Goal: Information Seeking & Learning: Learn about a topic

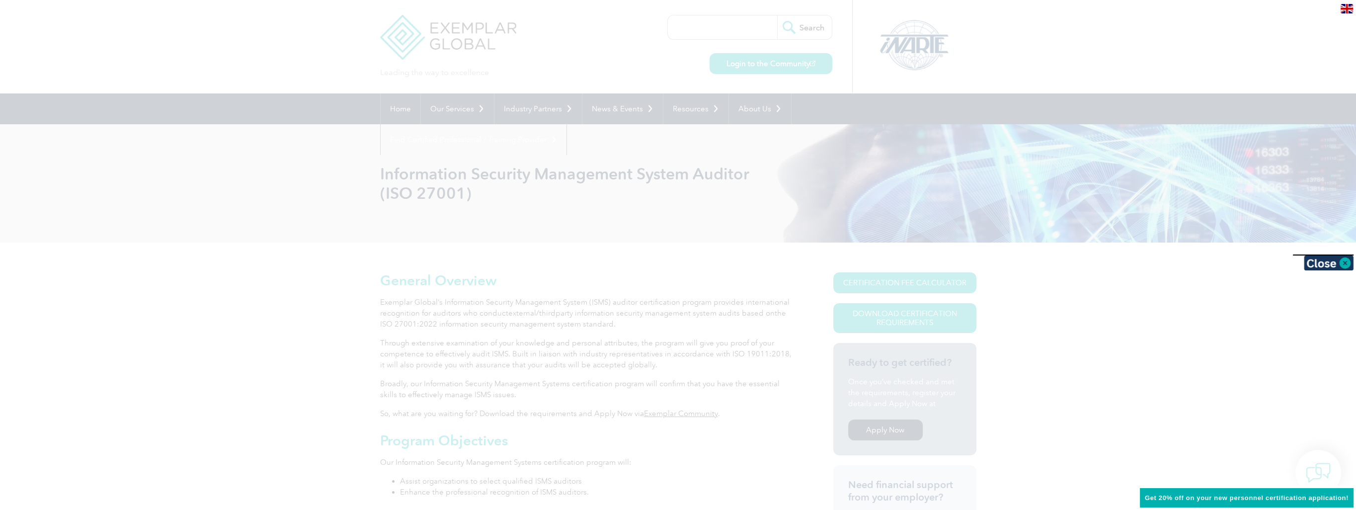
click at [456, 34] on div at bounding box center [678, 255] width 1356 height 510
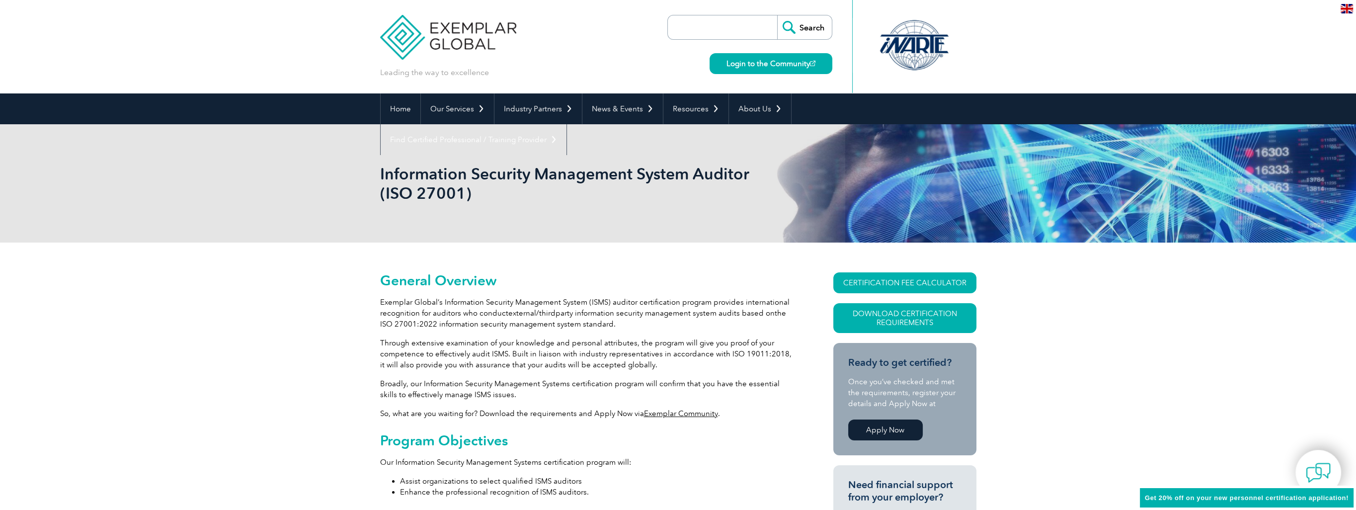
click at [455, 34] on img at bounding box center [448, 30] width 137 height 60
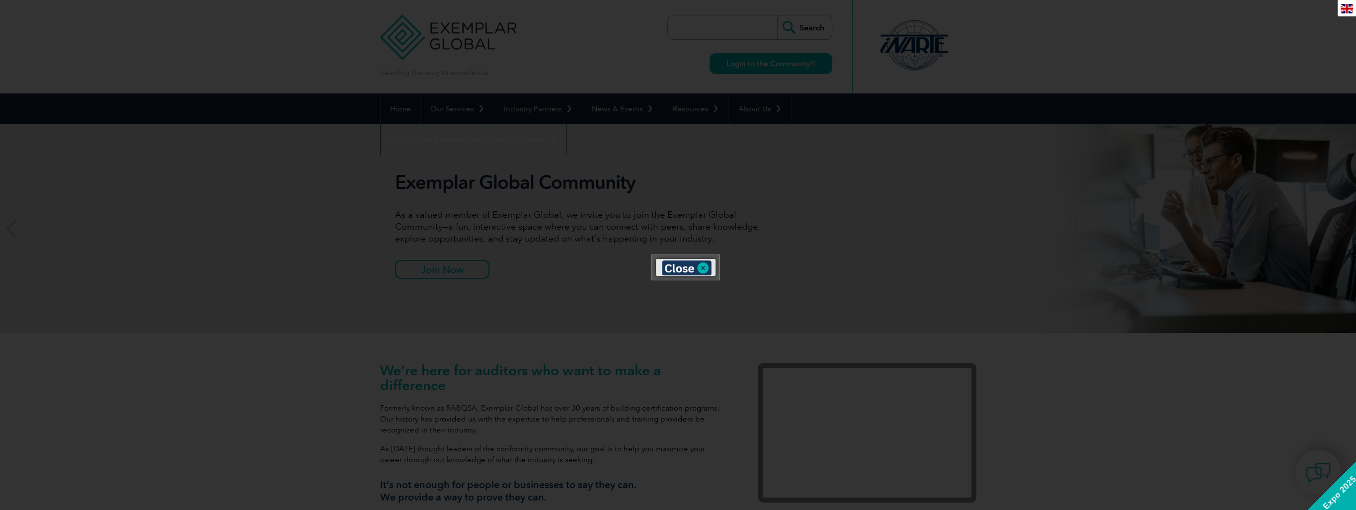
click at [704, 259] on div at bounding box center [686, 259] width 60 height 0
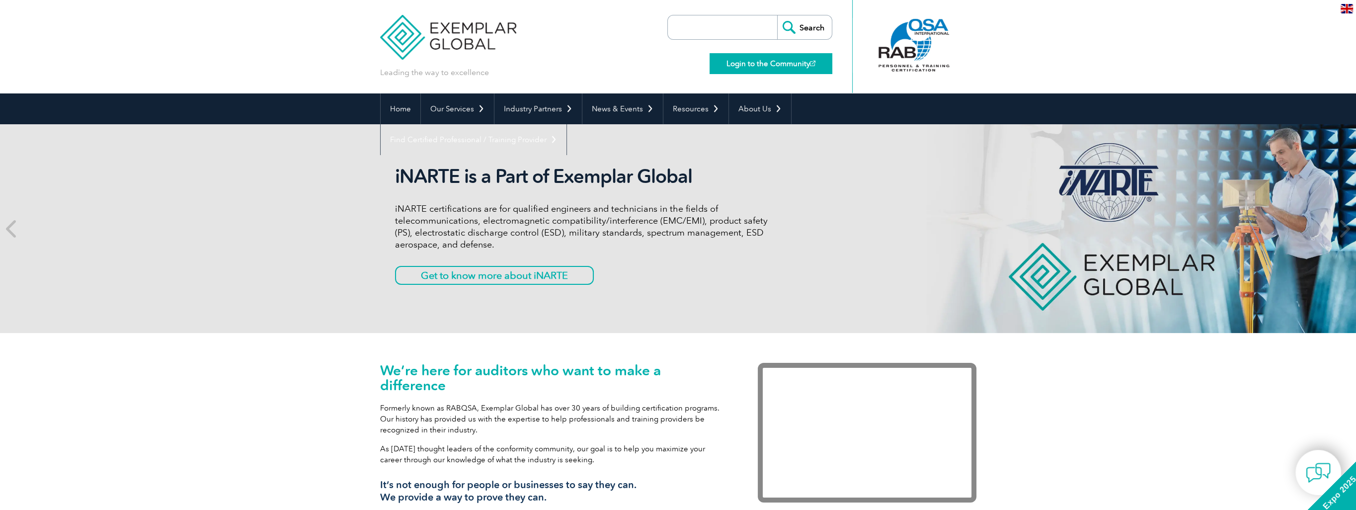
click at [768, 68] on link "Login to the Community" at bounding box center [770, 63] width 123 height 21
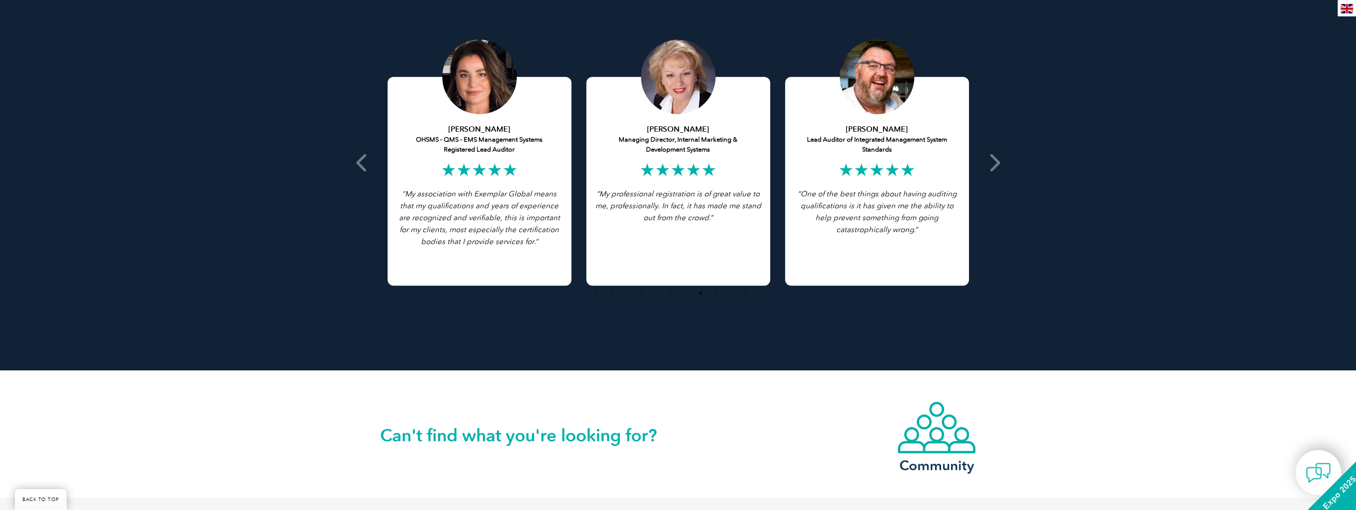
scroll to position [1987, 0]
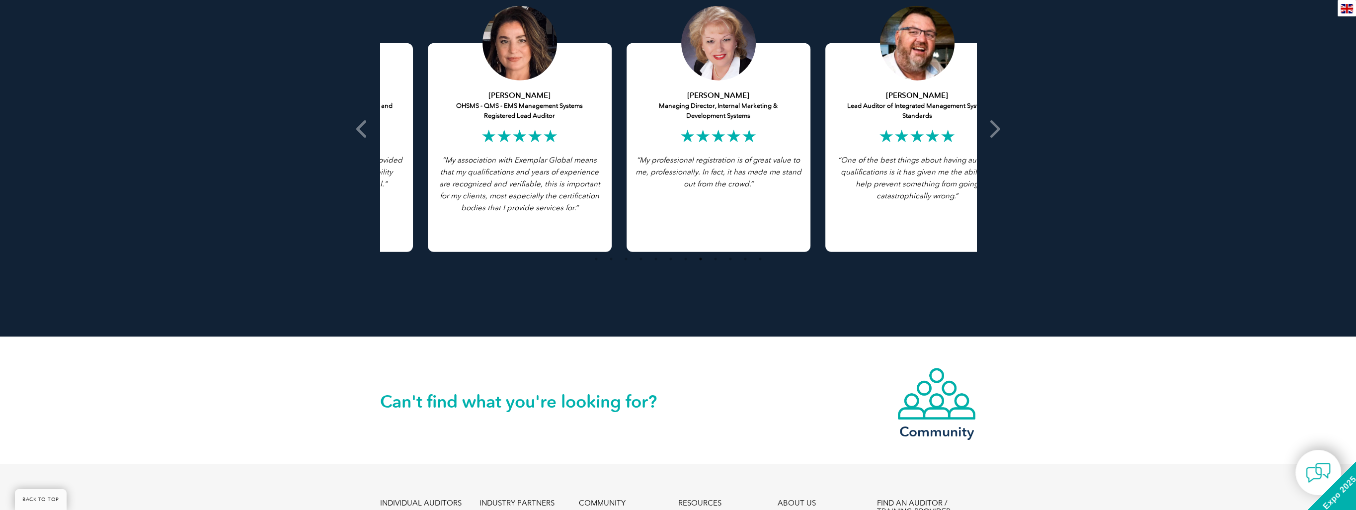
drag, startPoint x: 465, startPoint y: 161, endPoint x: 525, endPoint y: 161, distance: 60.1
click at [525, 161] on icon "“My association with Exemplar Global means that my qualifications and years of …" at bounding box center [519, 183] width 161 height 57
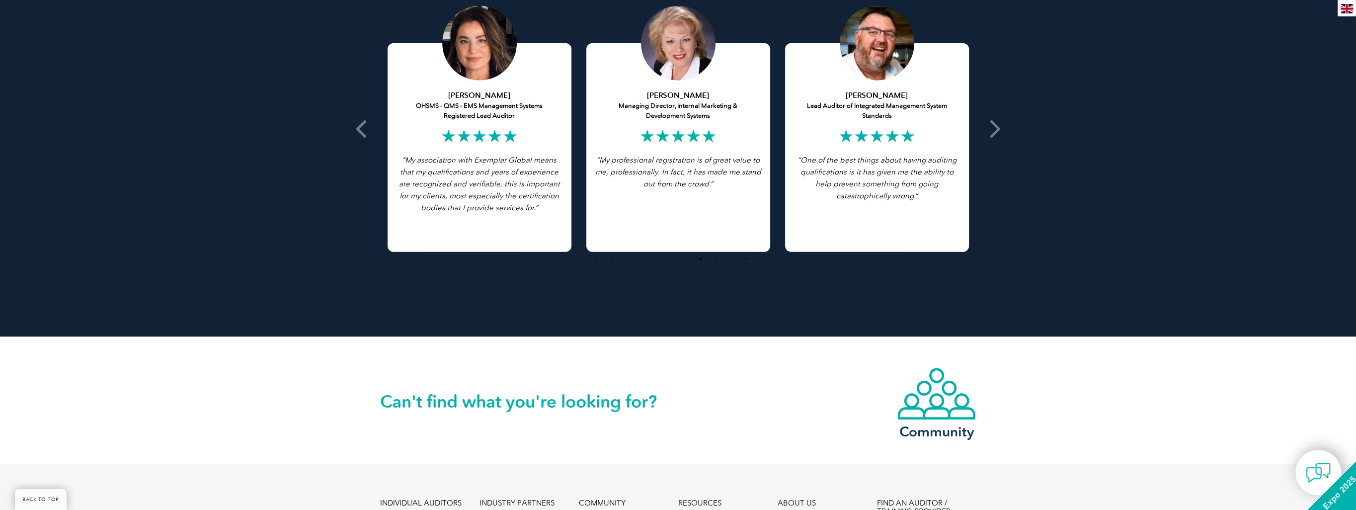
click at [512, 160] on icon "“My association with Exemplar Global means that my qualifications and years of …" at bounding box center [479, 183] width 161 height 57
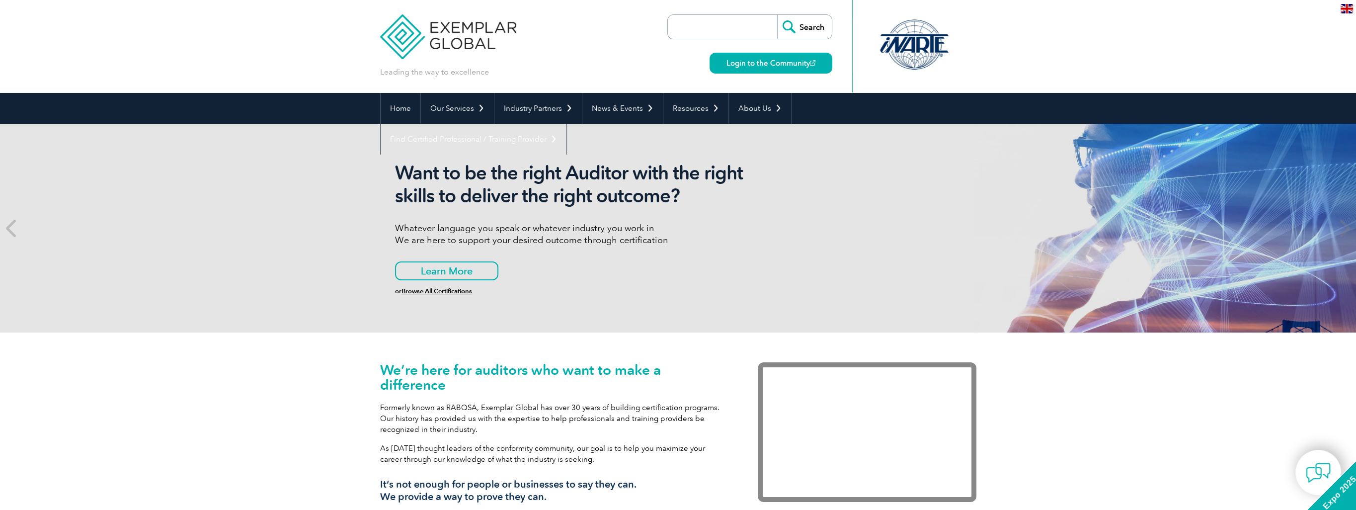
scroll to position [0, 0]
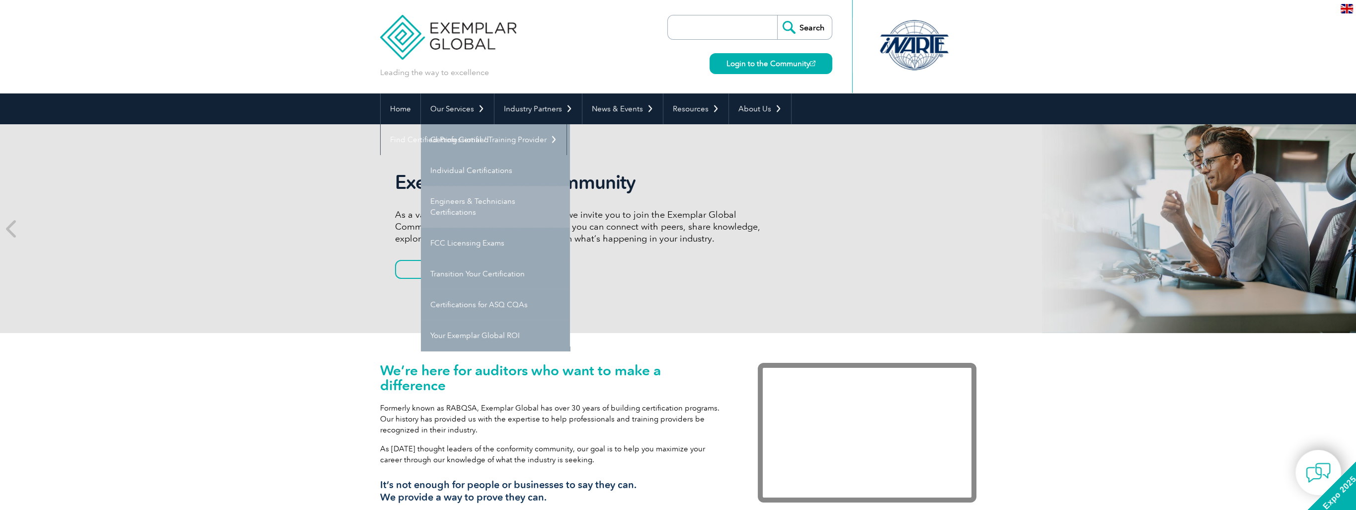
click at [465, 209] on link "Engineers & Technicians Certifications" at bounding box center [495, 207] width 149 height 42
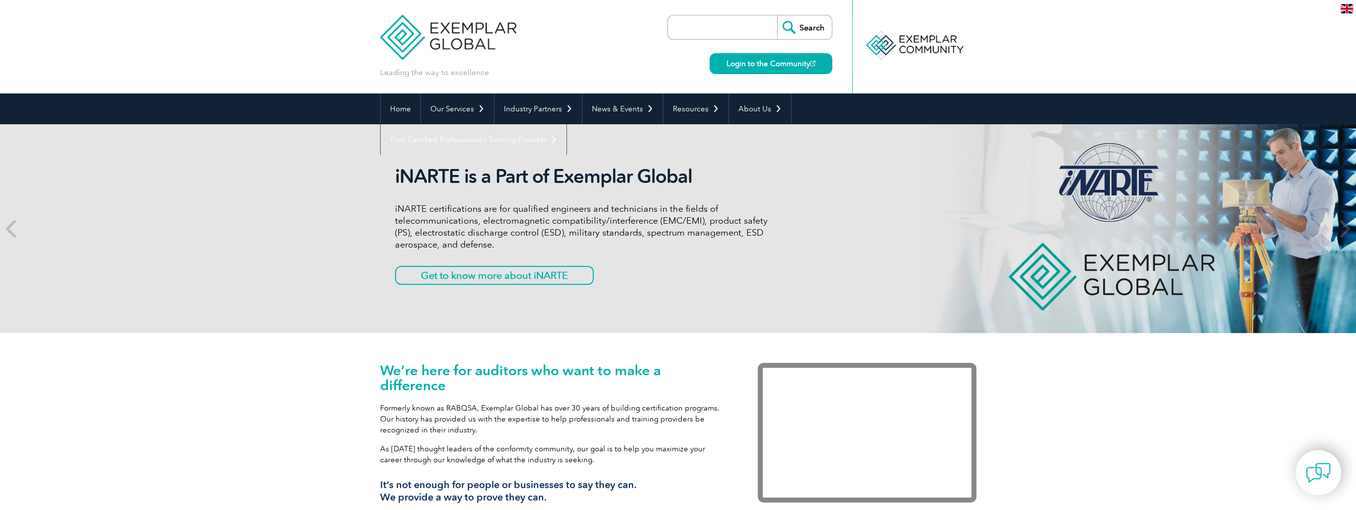
click at [898, 1] on div at bounding box center [914, 46] width 124 height 93
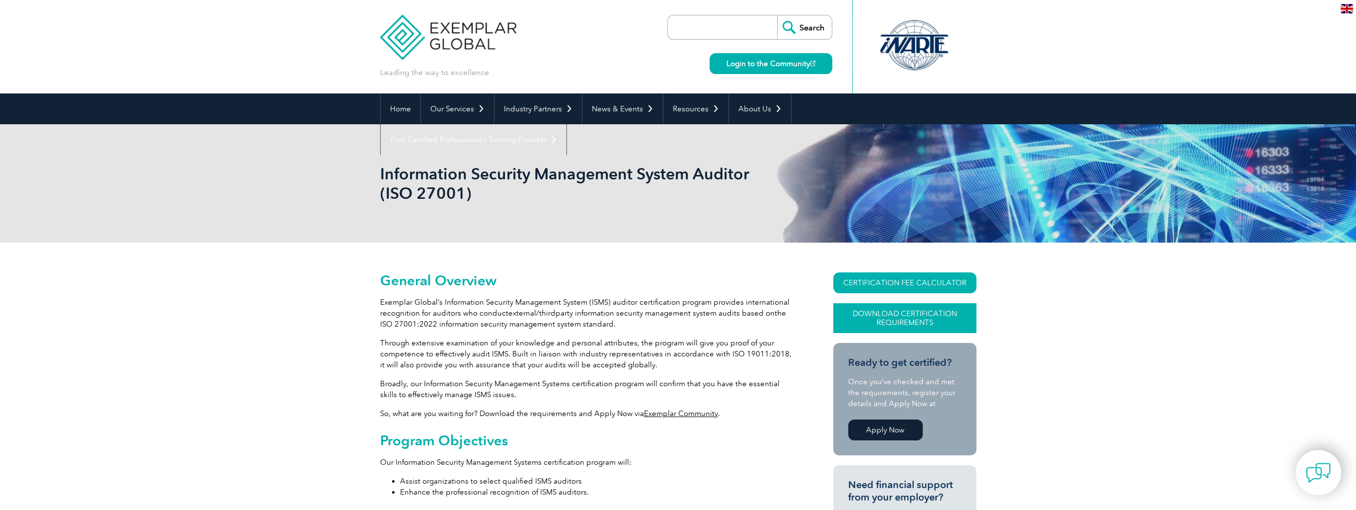
click at [883, 311] on link "Download Certification Requirements" at bounding box center [904, 318] width 143 height 30
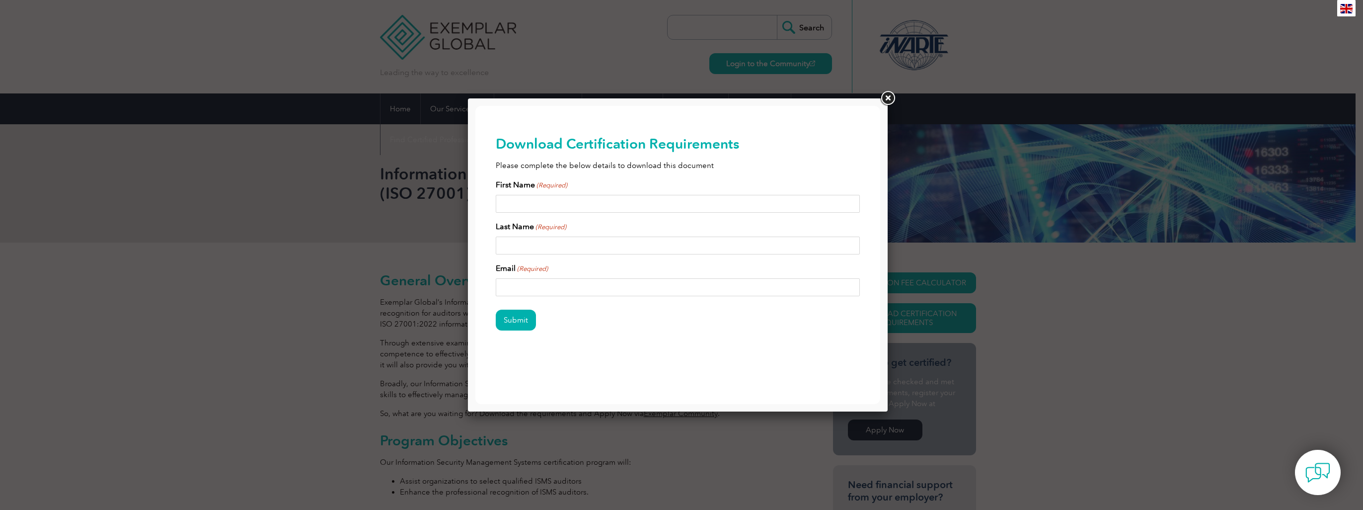
click at [894, 92] on link at bounding box center [888, 98] width 18 height 18
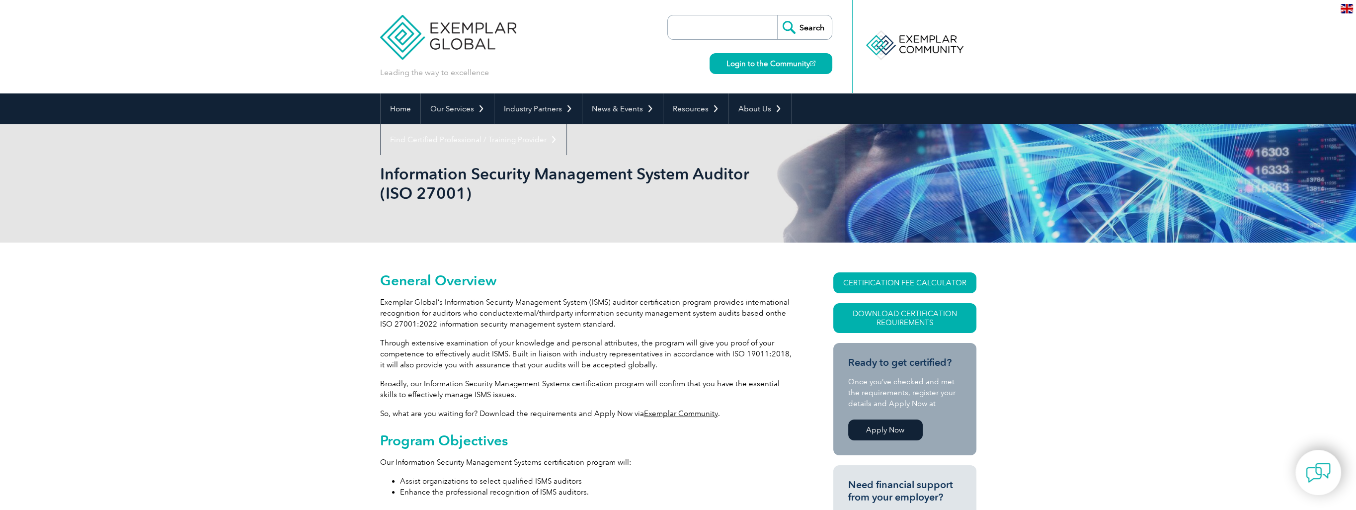
click at [884, 426] on link "Apply Now" at bounding box center [885, 429] width 75 height 21
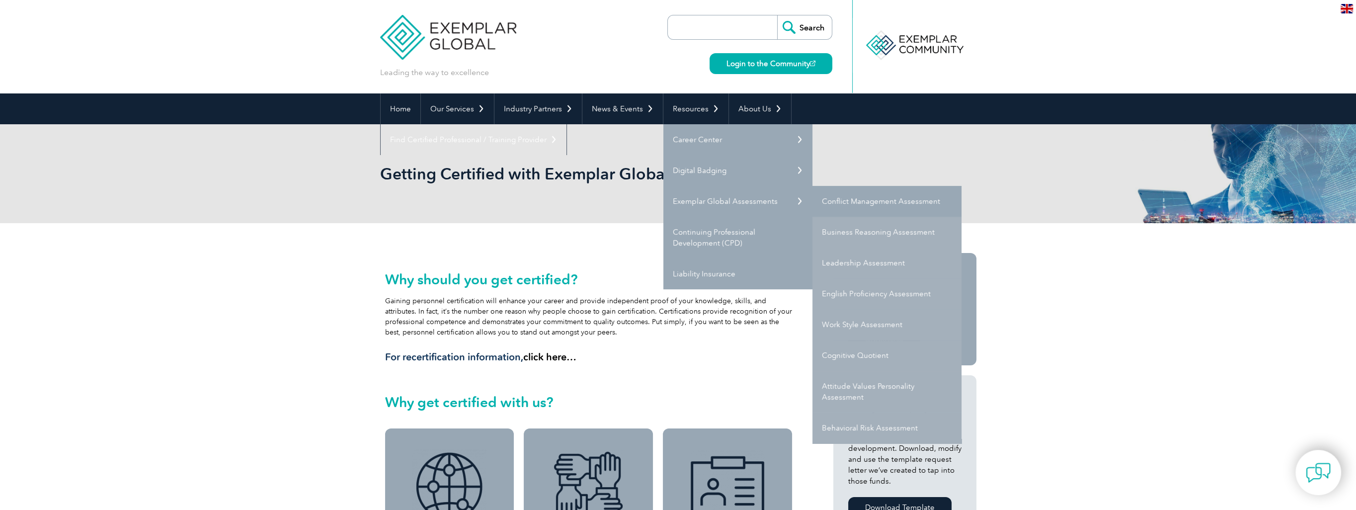
click at [873, 202] on link "Conflict Management Assessment" at bounding box center [886, 201] width 149 height 31
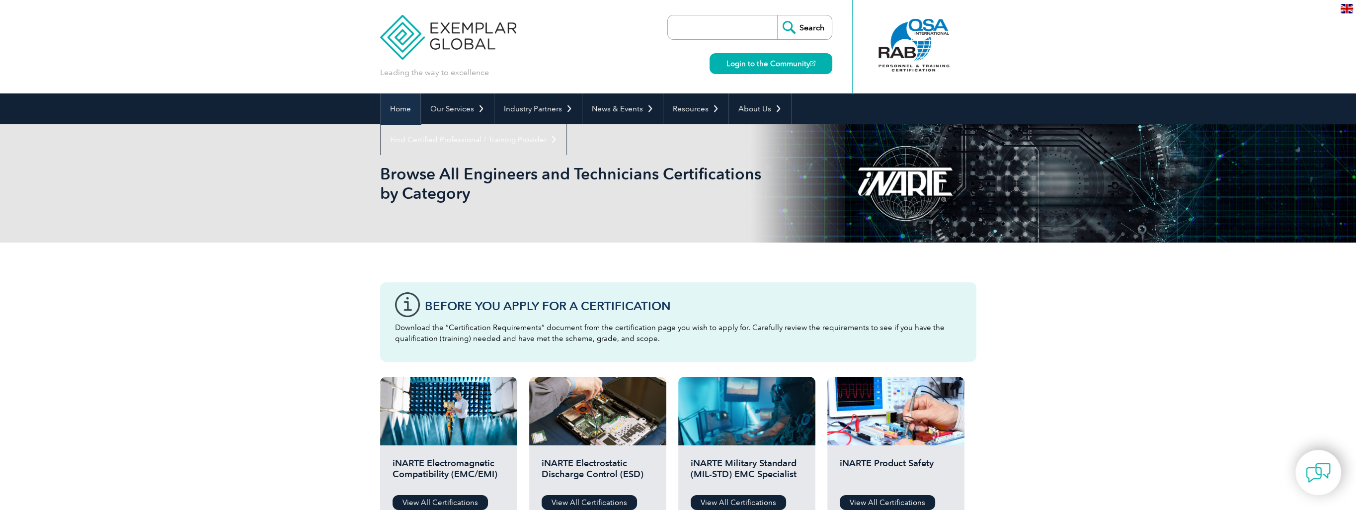
click at [393, 116] on link "Home" at bounding box center [400, 108] width 40 height 31
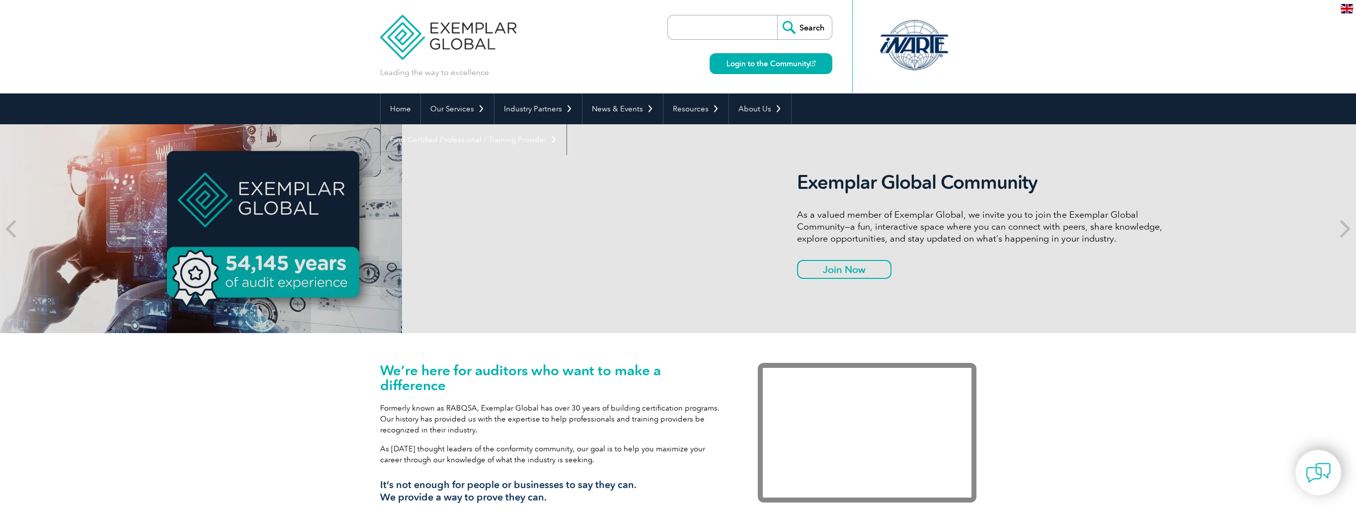
drag, startPoint x: 397, startPoint y: 181, endPoint x: 945, endPoint y: 158, distance: 547.9
click at [932, 162] on div "Exemplar Global Community As a valued member of Exemplar Global, we invite you …" at bounding box center [1080, 228] width 596 height 209
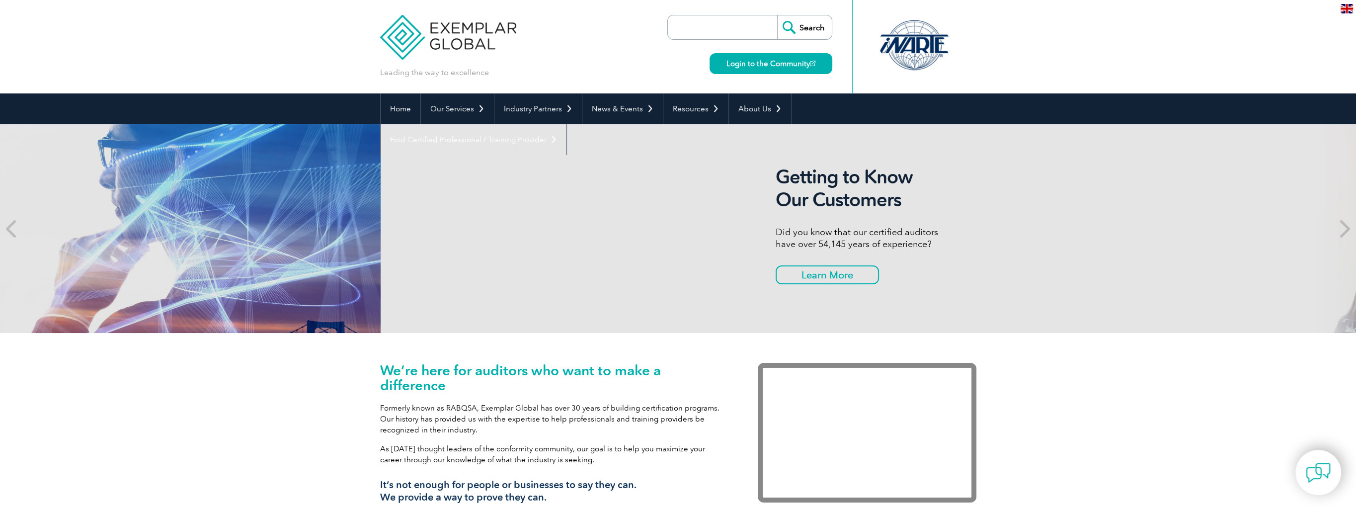
drag, startPoint x: 330, startPoint y: 234, endPoint x: 762, endPoint y: 170, distance: 437.4
click at [813, 162] on div "Getting to Know Our Customers Did you know that our certified auditors have ove…" at bounding box center [1058, 228] width 1356 height 209
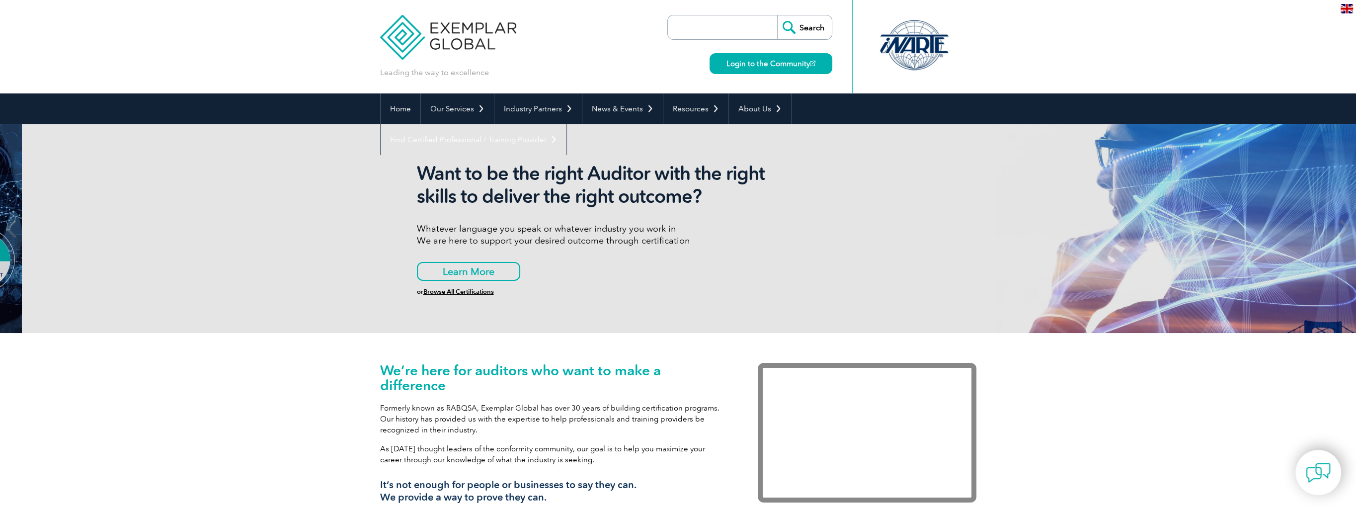
drag, startPoint x: 380, startPoint y: 210, endPoint x: 761, endPoint y: 168, distance: 383.2
click at [749, 170] on div "Want to be the right Auditor with the right skills to deliver the right outcome…" at bounding box center [700, 228] width 596 height 209
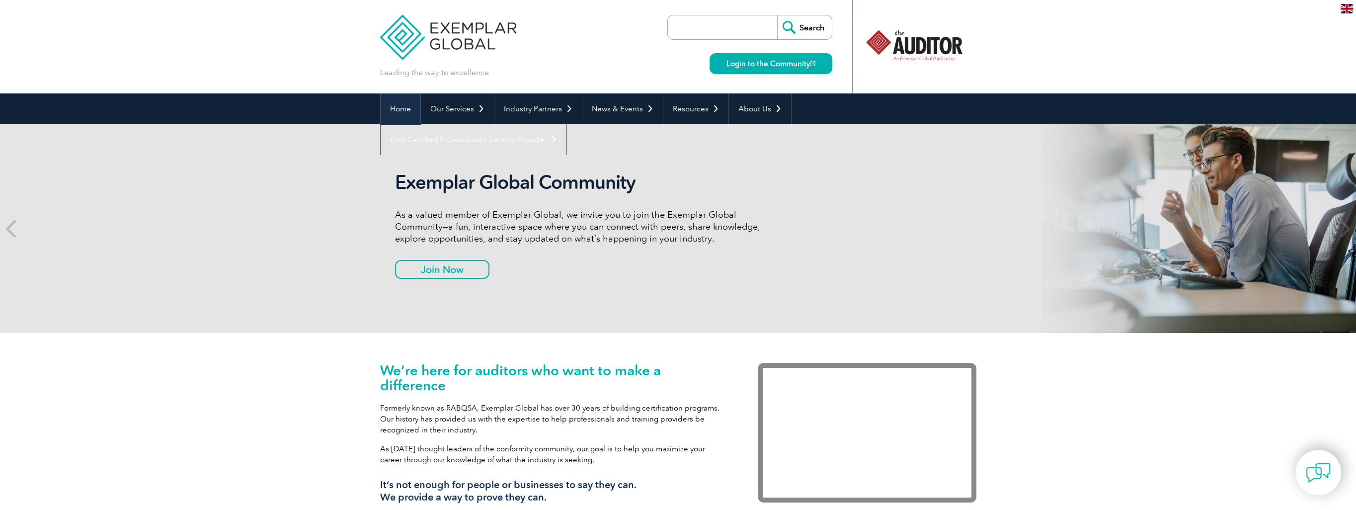
click at [404, 114] on link "Home" at bounding box center [400, 108] width 40 height 31
